Goal: Information Seeking & Learning: Stay updated

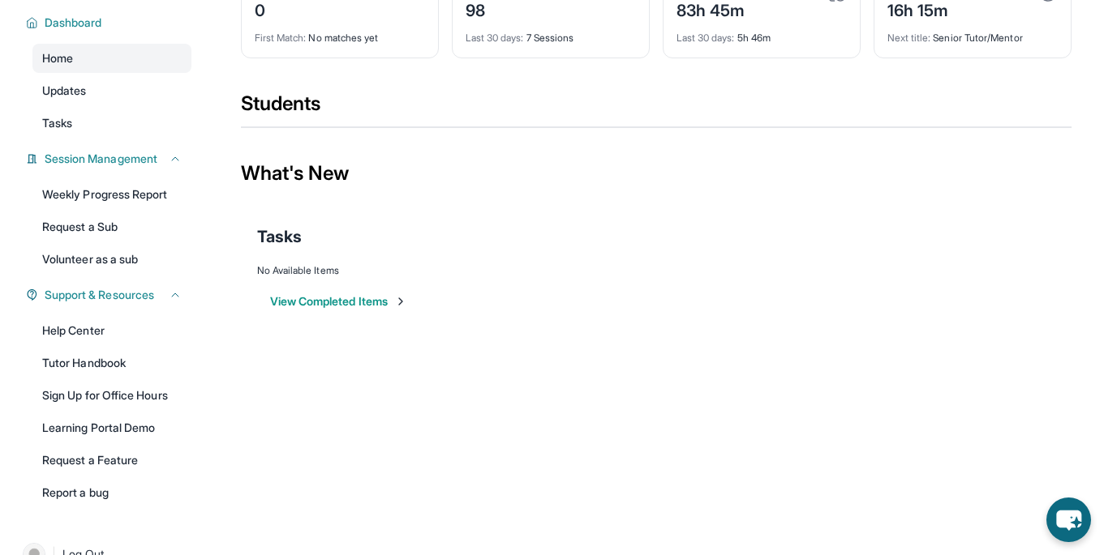
scroll to position [145, 0]
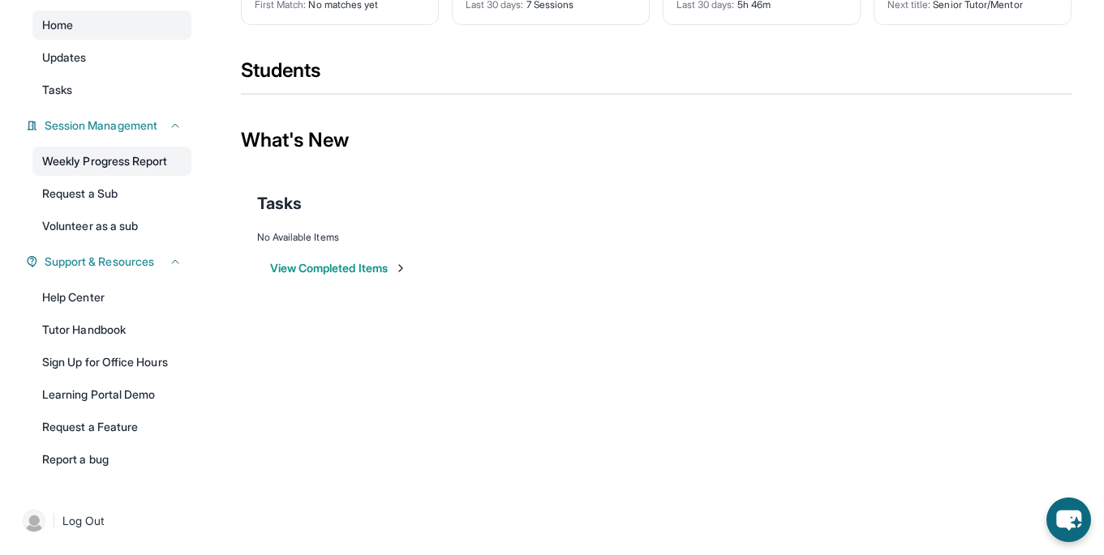
click at [126, 153] on link "Weekly Progress Report" at bounding box center [111, 161] width 159 height 29
click at [96, 53] on link "Updates" at bounding box center [111, 57] width 159 height 29
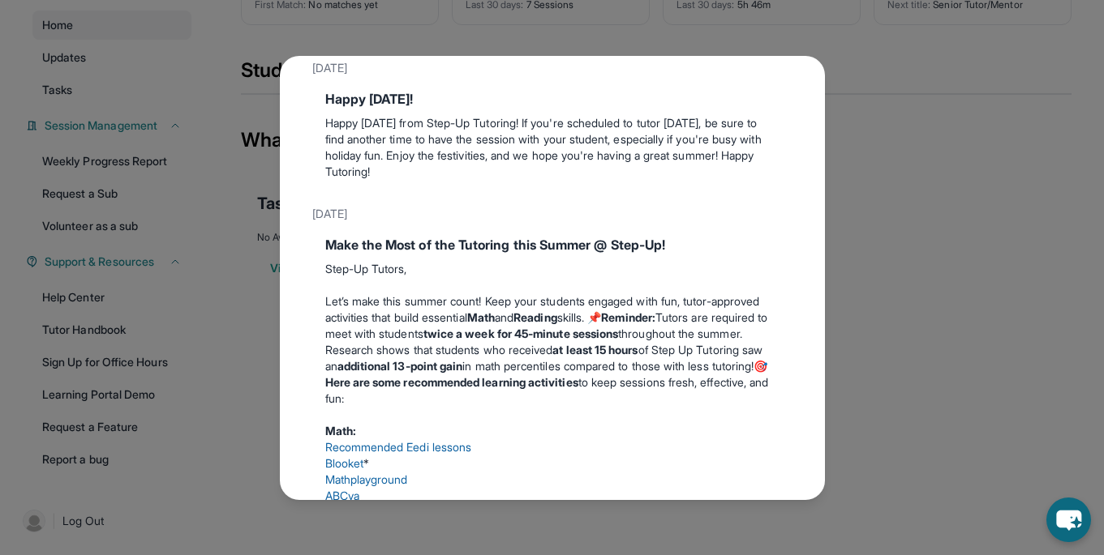
scroll to position [364, 0]
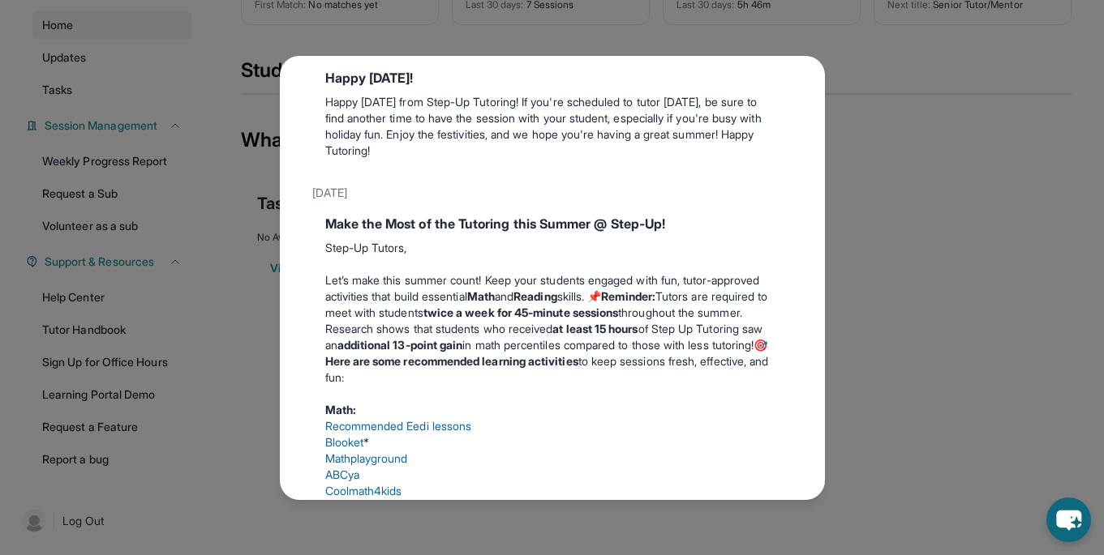
click at [872, 91] on div "Updates [DATE] 📢 Exciting Fall 2025 Updates from Step Up Tutoring! We’ve got im…" at bounding box center [552, 277] width 1104 height 555
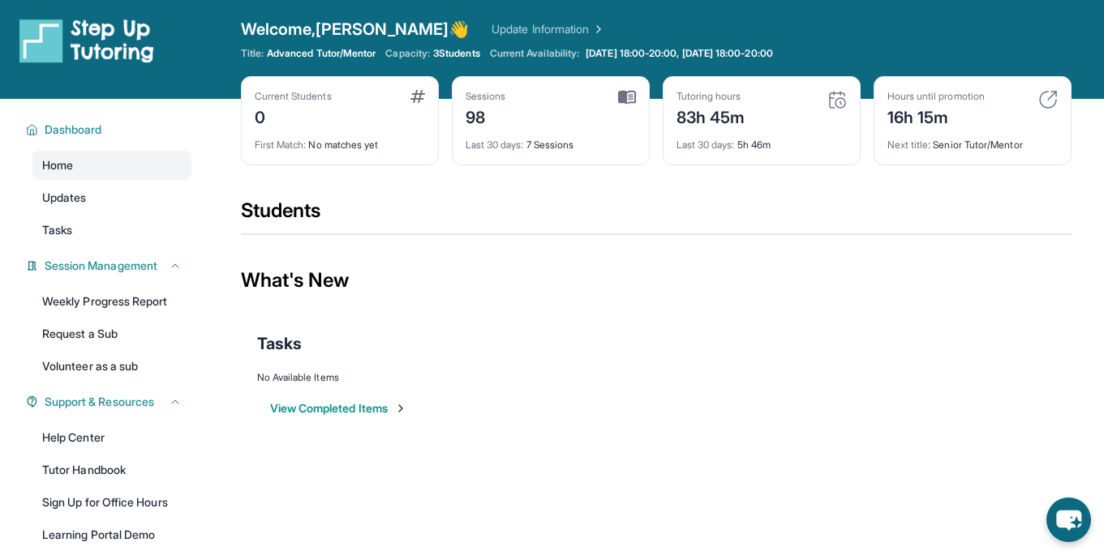
scroll to position [0, 0]
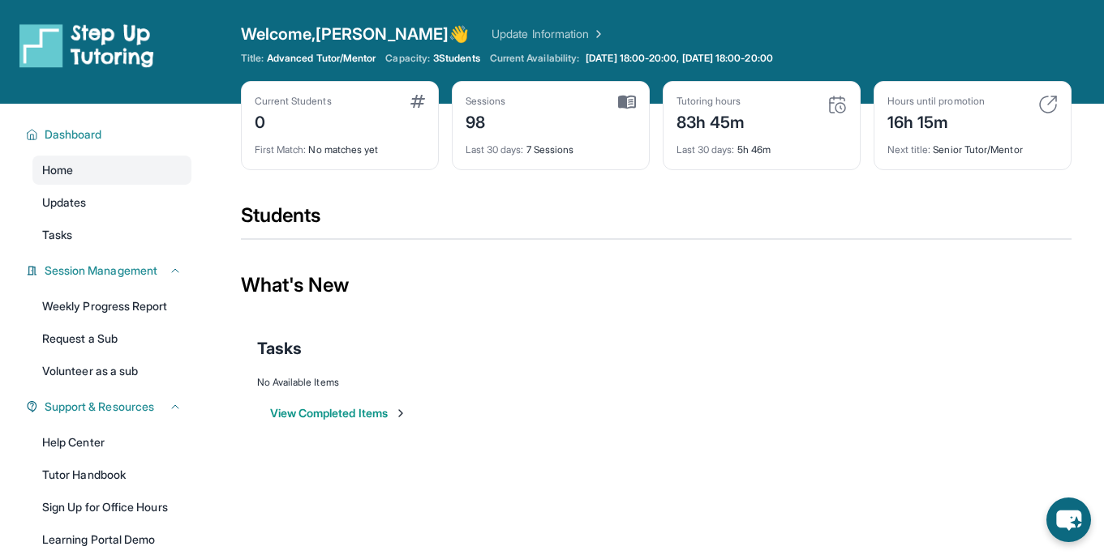
click at [398, 408] on button "View Completed Items" at bounding box center [338, 413] width 137 height 16
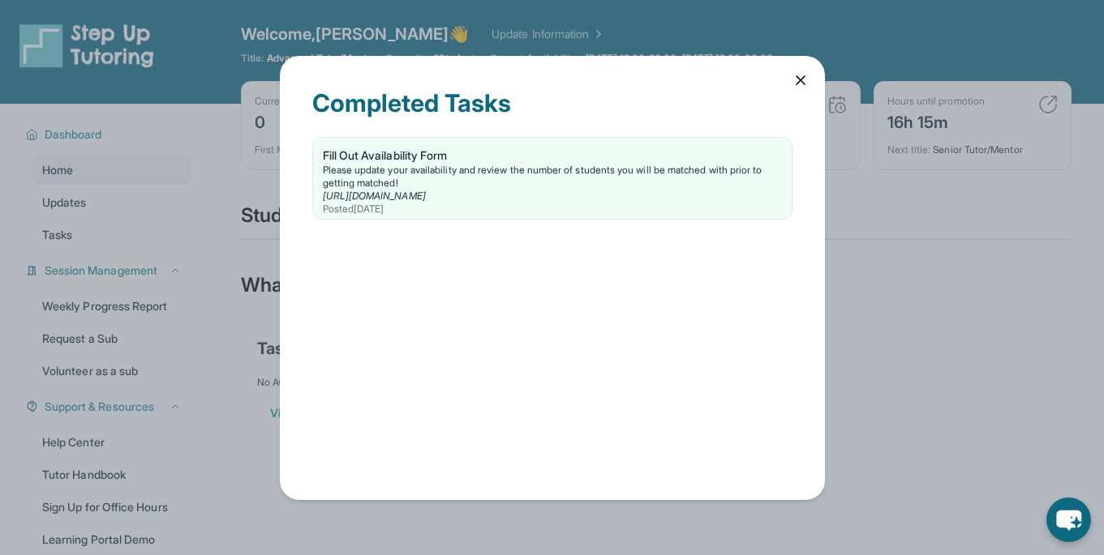
click at [782, 82] on div "Completed Tasks Fill Out Availability Form Please update your availability and …" at bounding box center [552, 278] width 545 height 444
click at [803, 80] on icon at bounding box center [800, 80] width 16 height 16
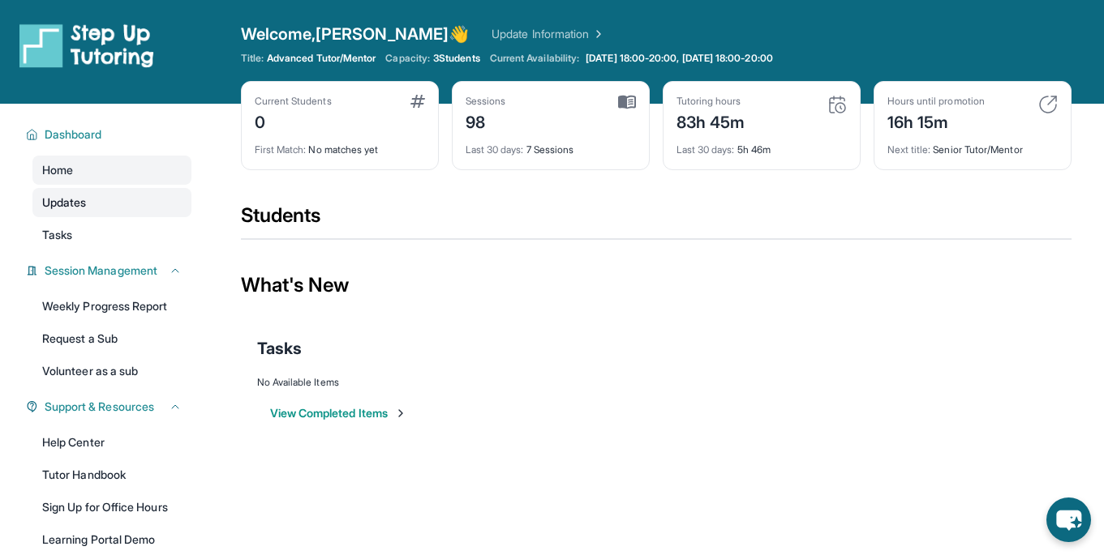
click at [149, 202] on link "Updates" at bounding box center [111, 202] width 159 height 29
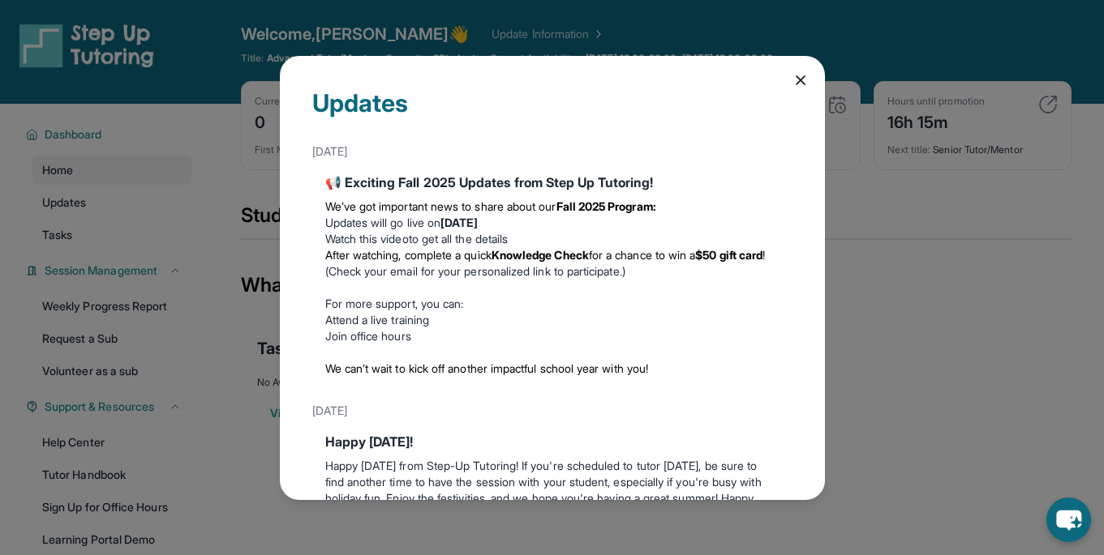
click at [787, 78] on div "Updates [DATE] 📢 Exciting Fall 2025 Updates from Step Up Tutoring! We’ve got im…" at bounding box center [552, 278] width 545 height 444
click at [805, 79] on icon at bounding box center [800, 80] width 16 height 16
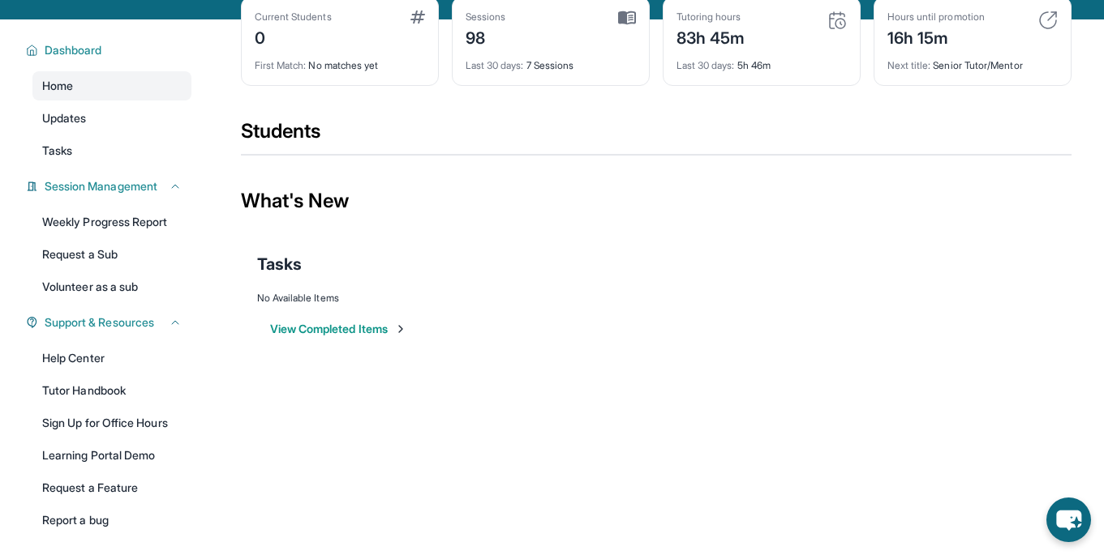
scroll to position [145, 0]
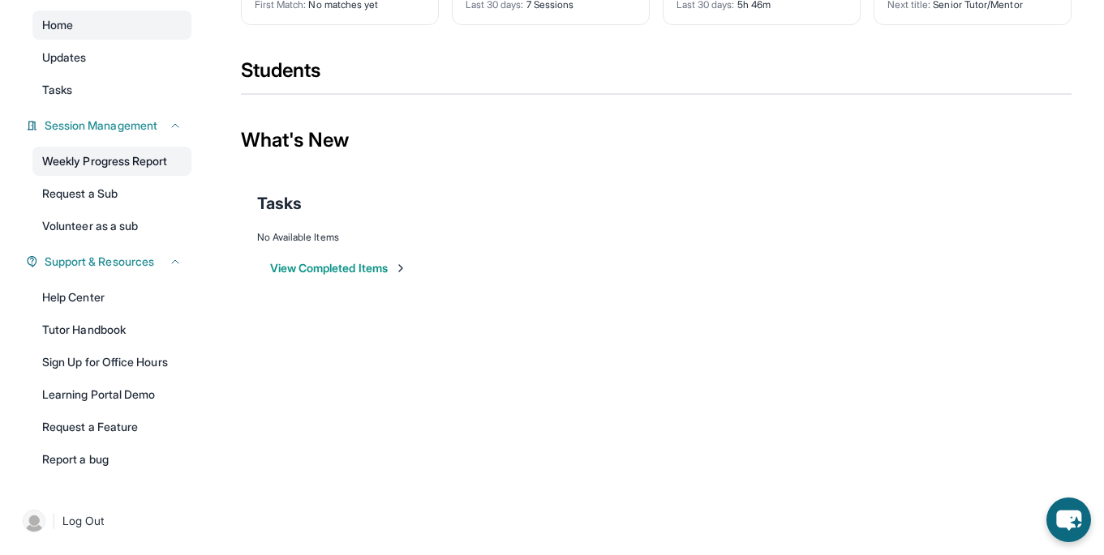
click at [156, 168] on link "Weekly Progress Report" at bounding box center [111, 161] width 159 height 29
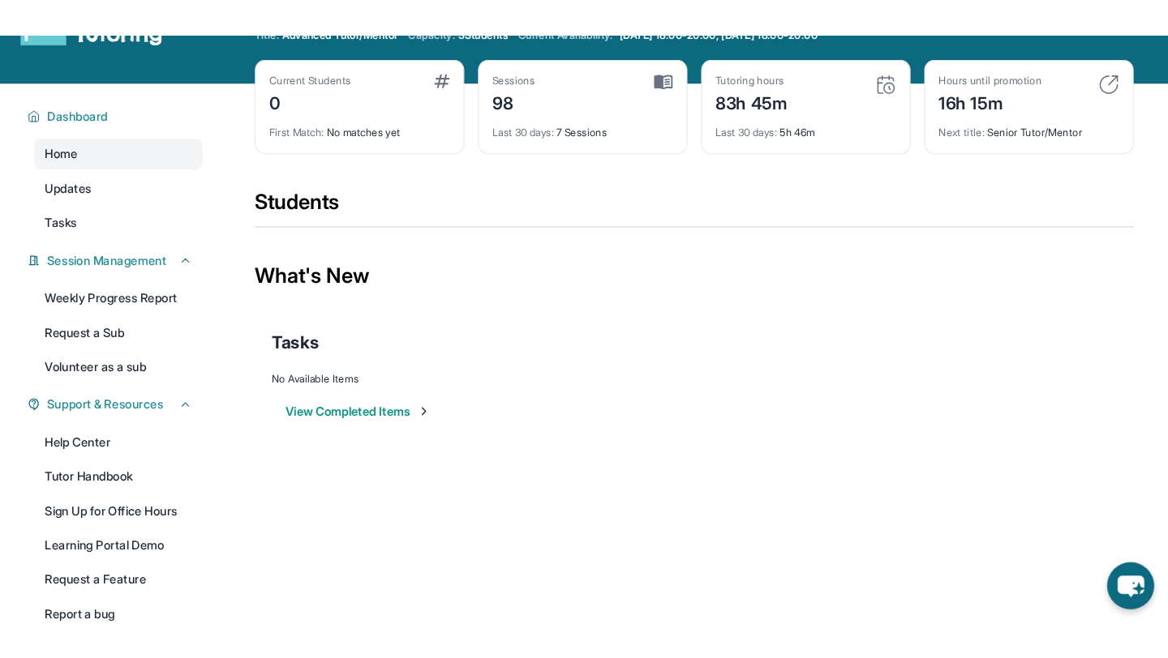
scroll to position [0, 0]
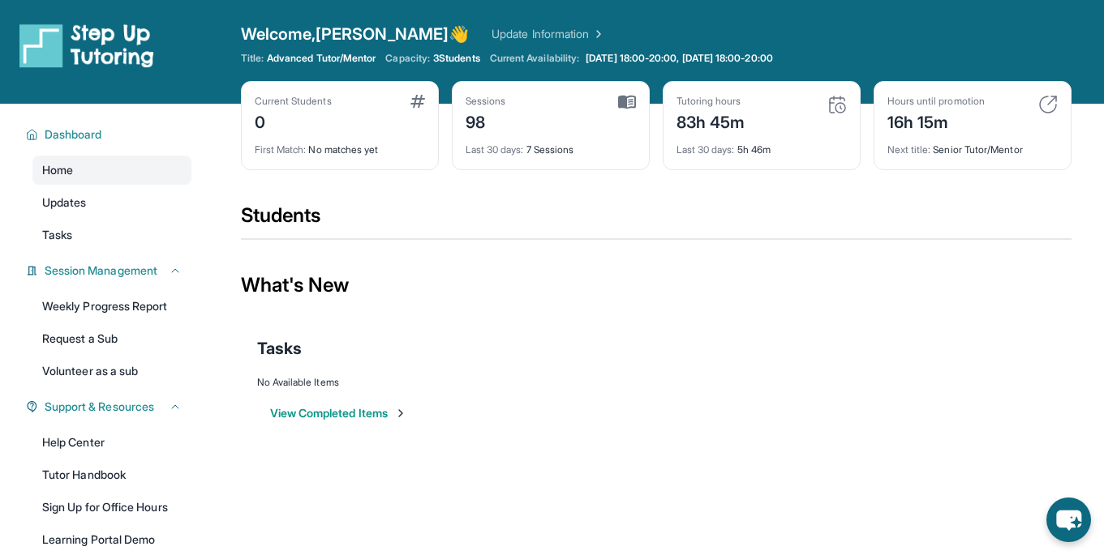
click at [62, 60] on img at bounding box center [86, 45] width 135 height 45
click at [63, 61] on img at bounding box center [86, 45] width 135 height 45
click at [323, 409] on button "View Completed Items" at bounding box center [338, 413] width 137 height 16
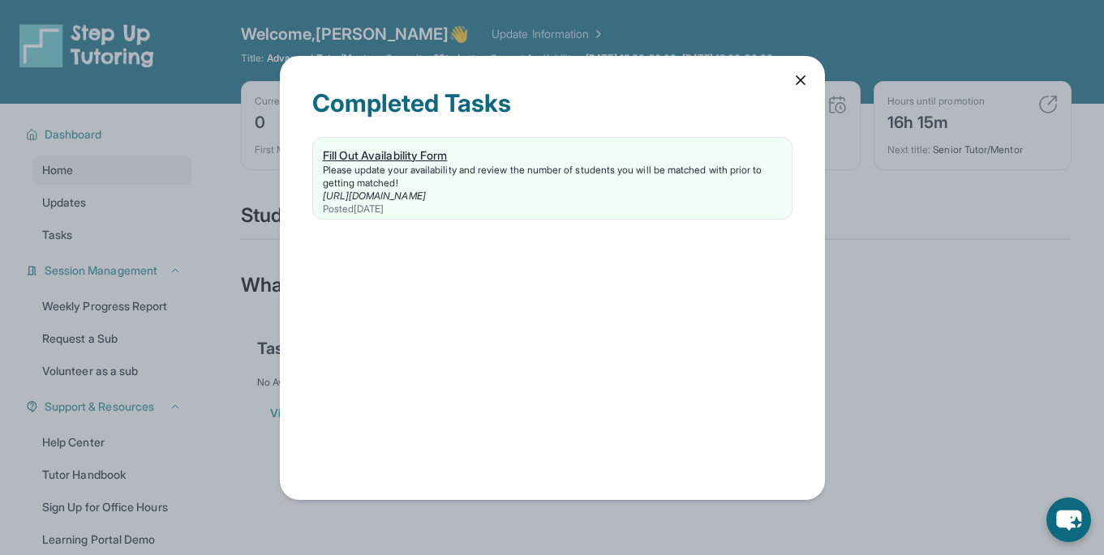
click at [457, 167] on div "Please update your availability and review the number of students you will be m…" at bounding box center [552, 177] width 459 height 26
click at [796, 78] on icon at bounding box center [800, 80] width 16 height 16
